Goal: Check status

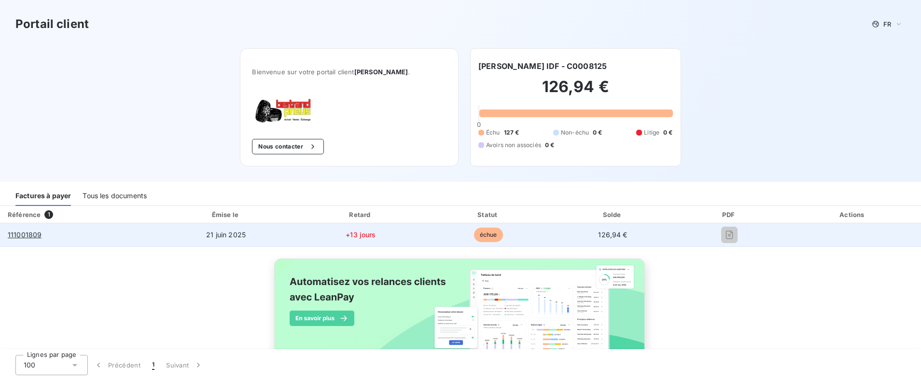
click at [29, 234] on tcxspan "111001809" at bounding box center [25, 235] width 34 height 8
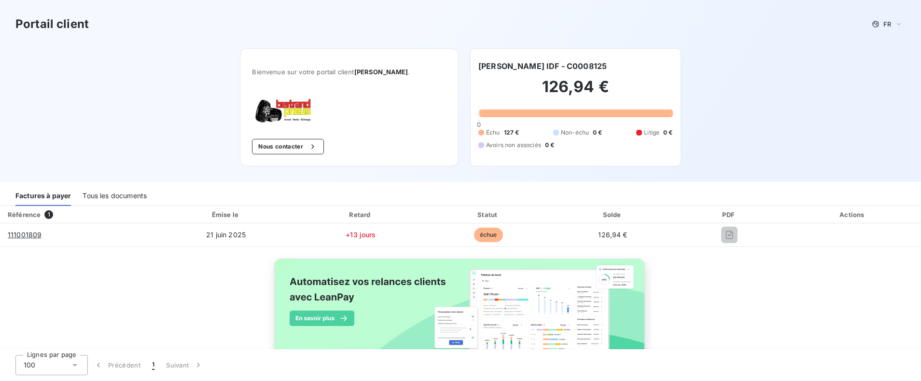
click at [558, 65] on h6 "[PERSON_NAME] IDF - C0008125" at bounding box center [542, 66] width 128 height 12
